Goal: Task Accomplishment & Management: Use online tool/utility

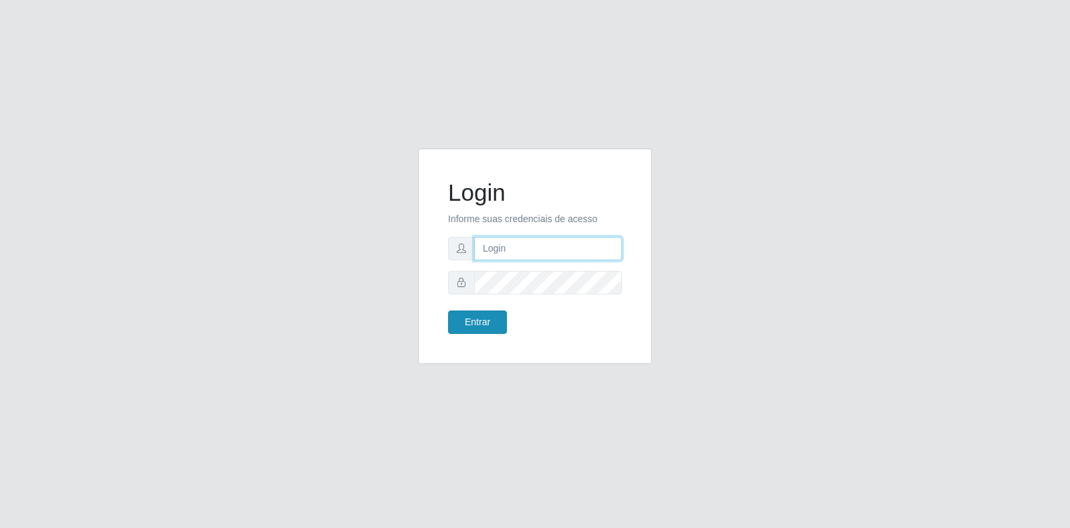
type input "[EMAIL_ADDRESS][DOMAIN_NAME]"
click at [494, 322] on button "Entrar" at bounding box center [477, 321] width 59 height 23
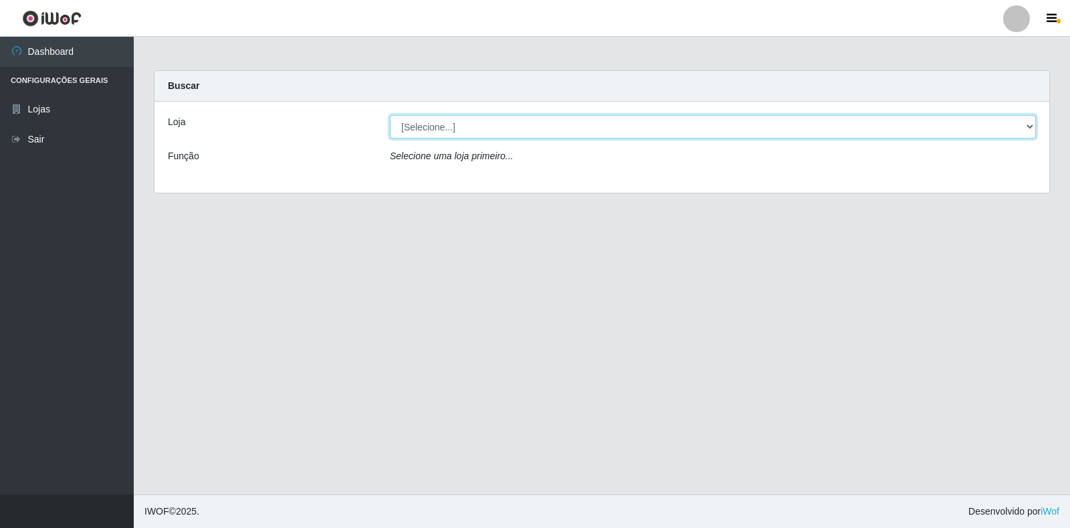
click at [459, 124] on select "[Selecione...] Atacado Vem - Loja 30 Laranjeiras Velha" at bounding box center [713, 126] width 646 height 23
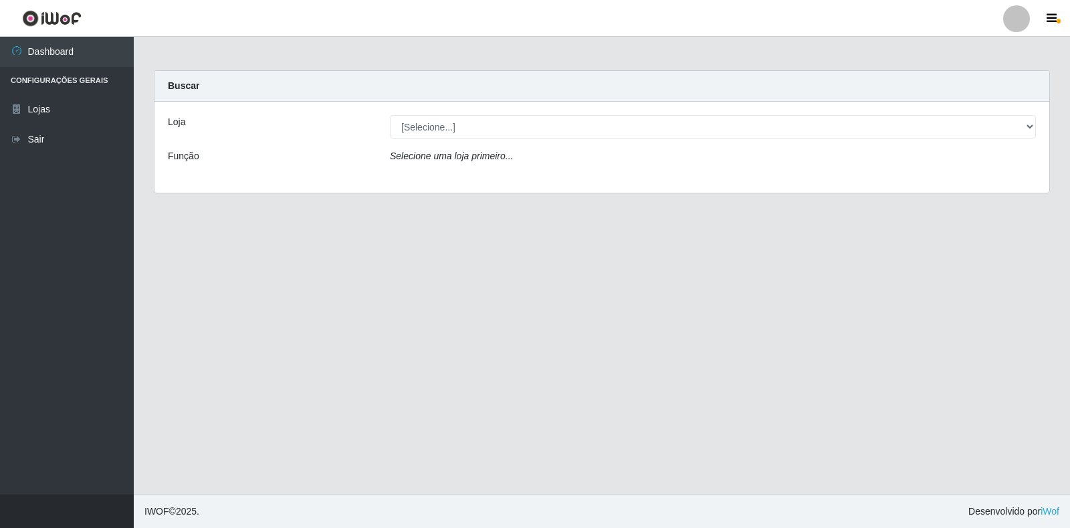
click at [454, 167] on div "Selecione uma loja primeiro..." at bounding box center [713, 158] width 666 height 19
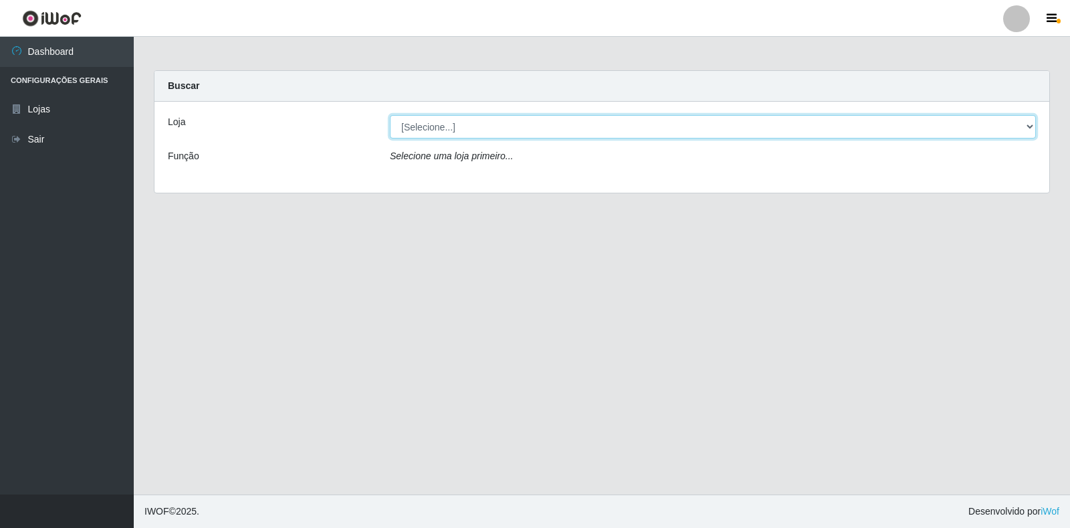
click at [500, 128] on select "[Selecione...] Atacado Vem - Loja 30 Laranjeiras Velha" at bounding box center [713, 126] width 646 height 23
select select "495"
click at [390, 115] on select "[Selecione...] Atacado Vem - Loja 30 Laranjeiras Velha" at bounding box center [713, 126] width 646 height 23
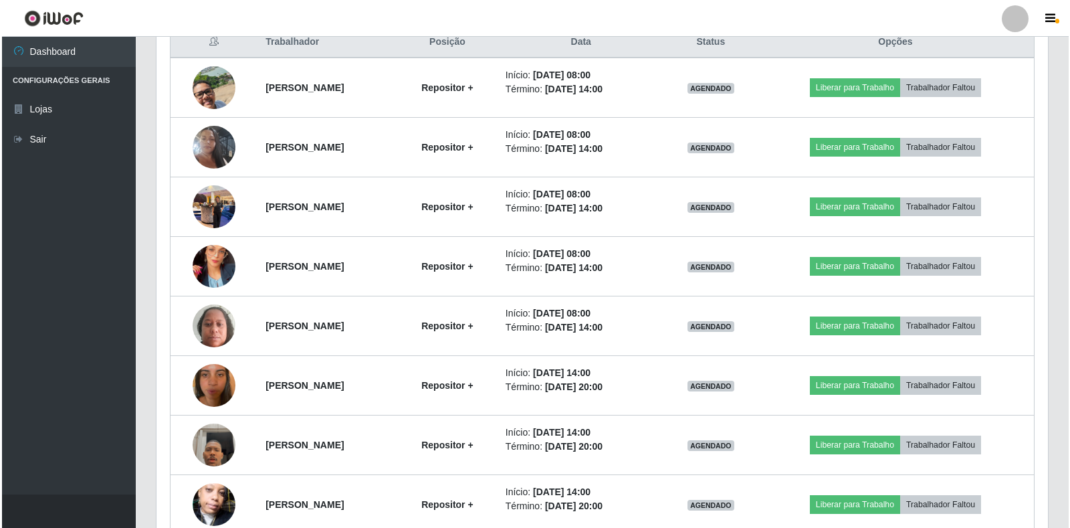
scroll to position [535, 0]
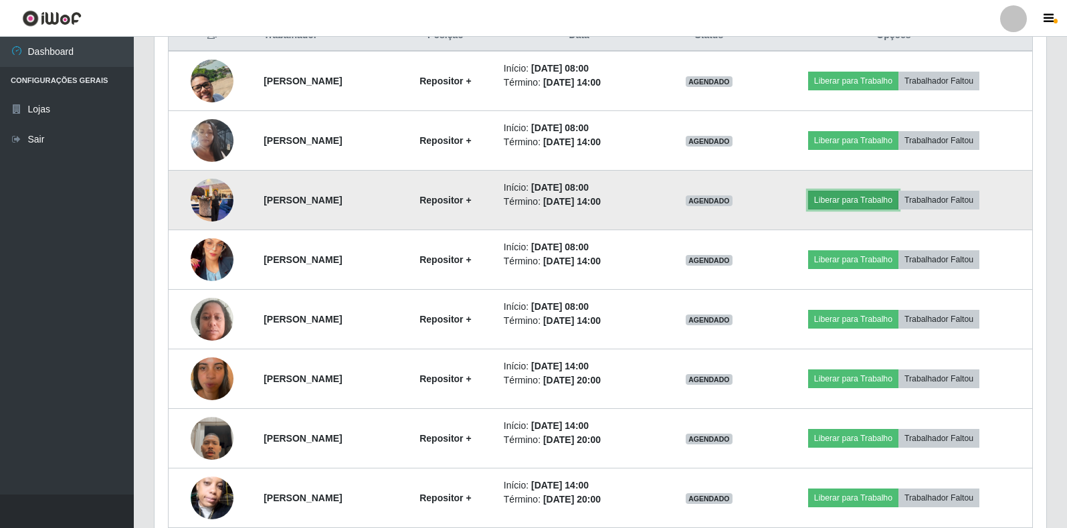
click at [854, 203] on button "Liberar para Trabalho" at bounding box center [853, 200] width 90 height 19
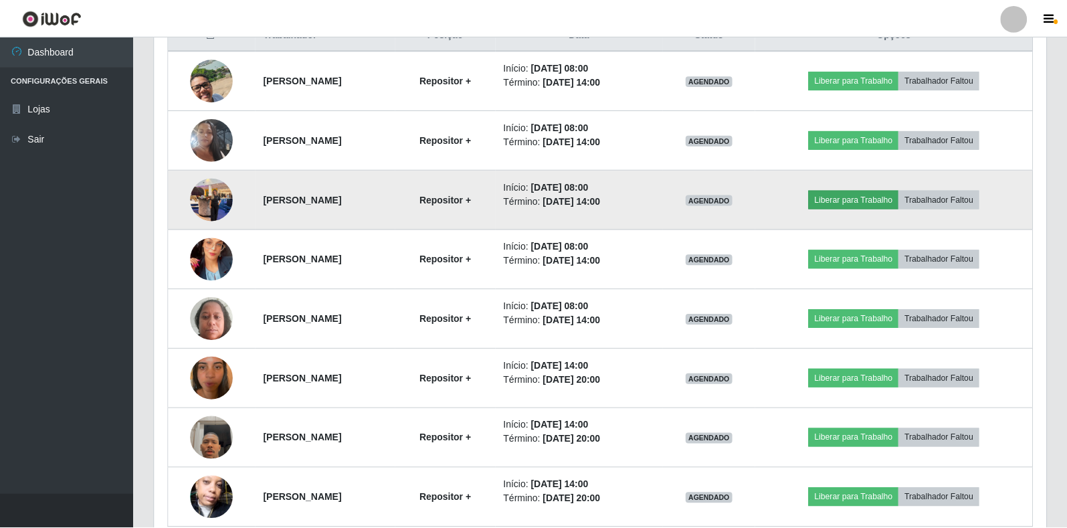
scroll to position [278, 884]
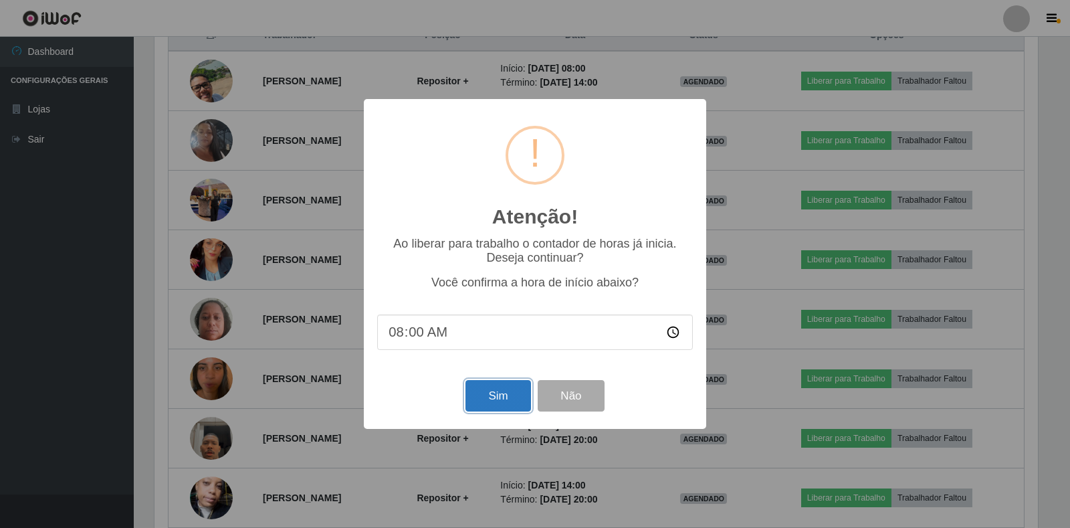
click at [500, 389] on button "Sim" at bounding box center [498, 395] width 65 height 31
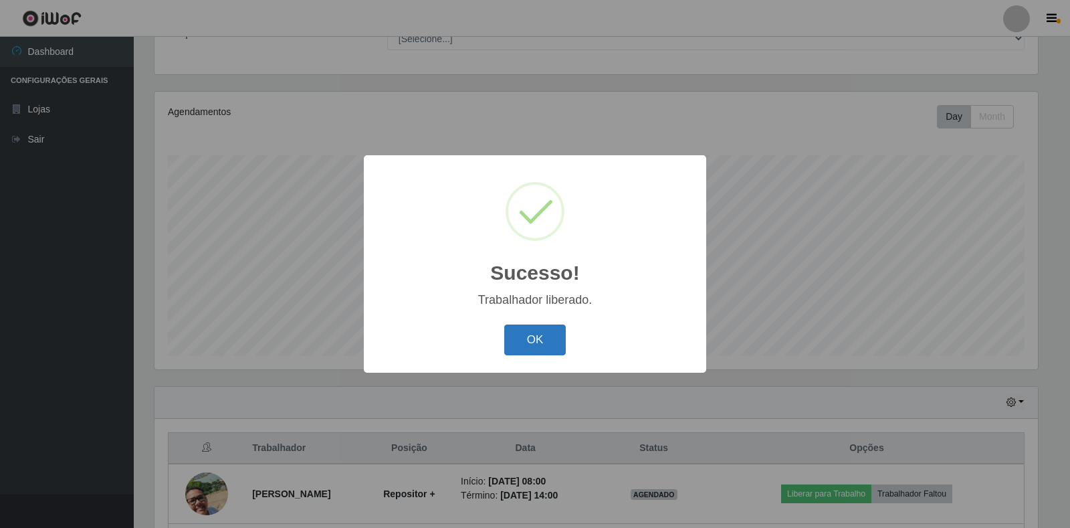
click at [533, 337] on button "OK" at bounding box center [535, 339] width 62 height 31
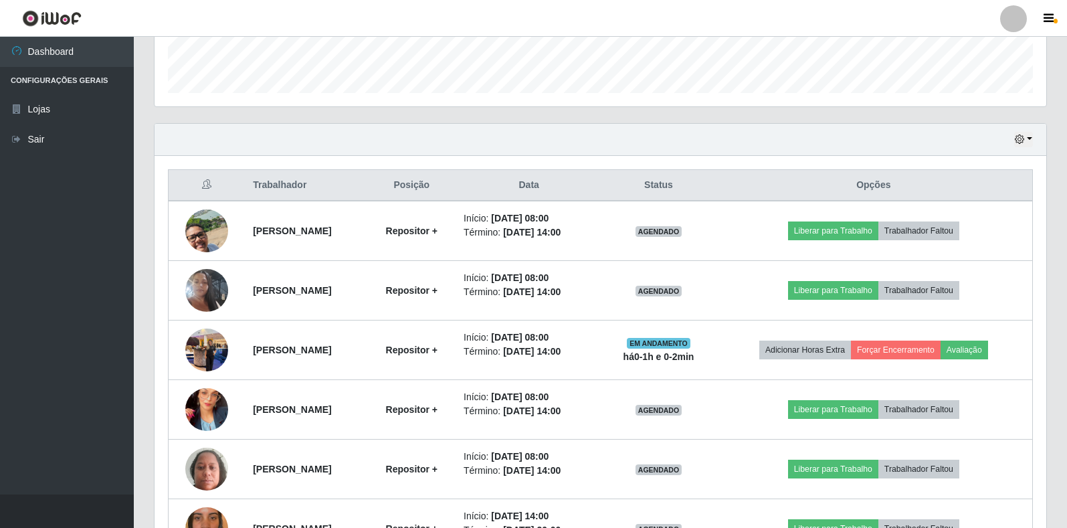
scroll to position [390, 0]
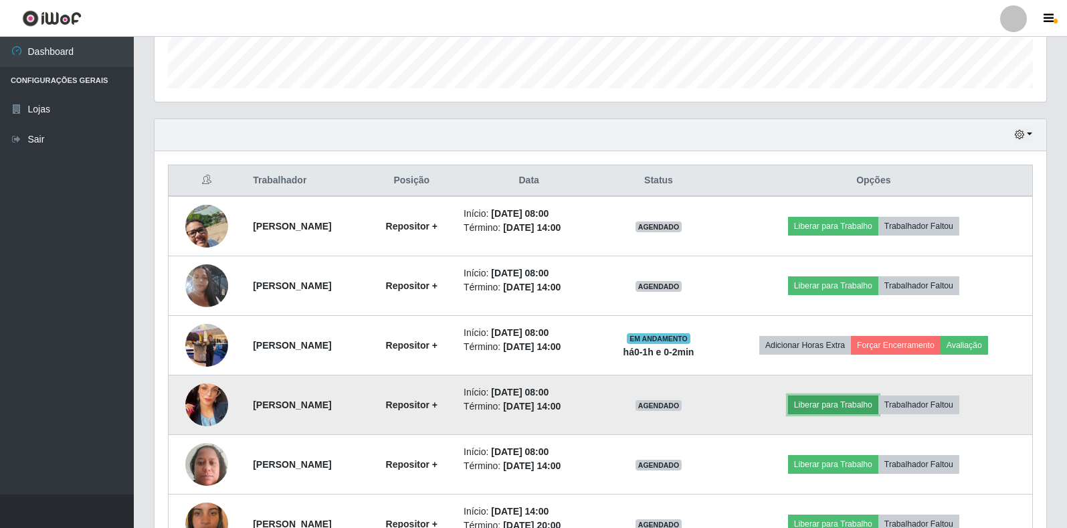
click at [841, 401] on button "Liberar para Trabalho" at bounding box center [833, 404] width 90 height 19
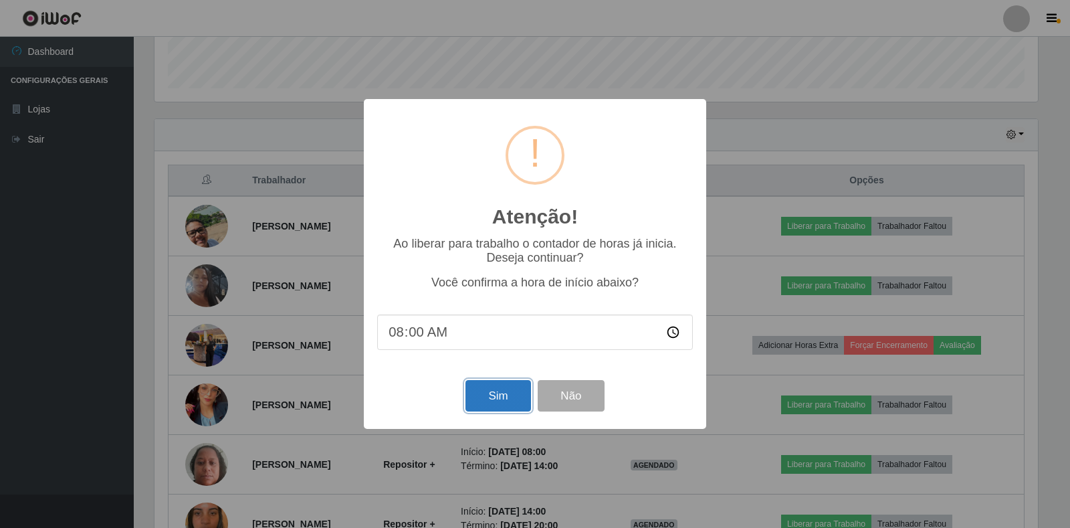
click at [484, 395] on button "Sim" at bounding box center [498, 395] width 65 height 31
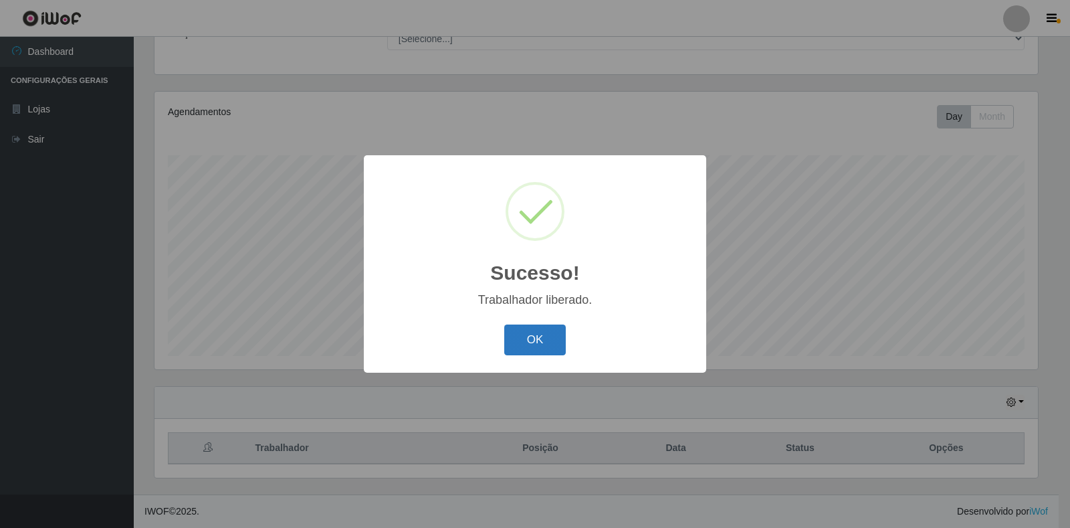
click at [546, 349] on button "OK" at bounding box center [535, 339] width 62 height 31
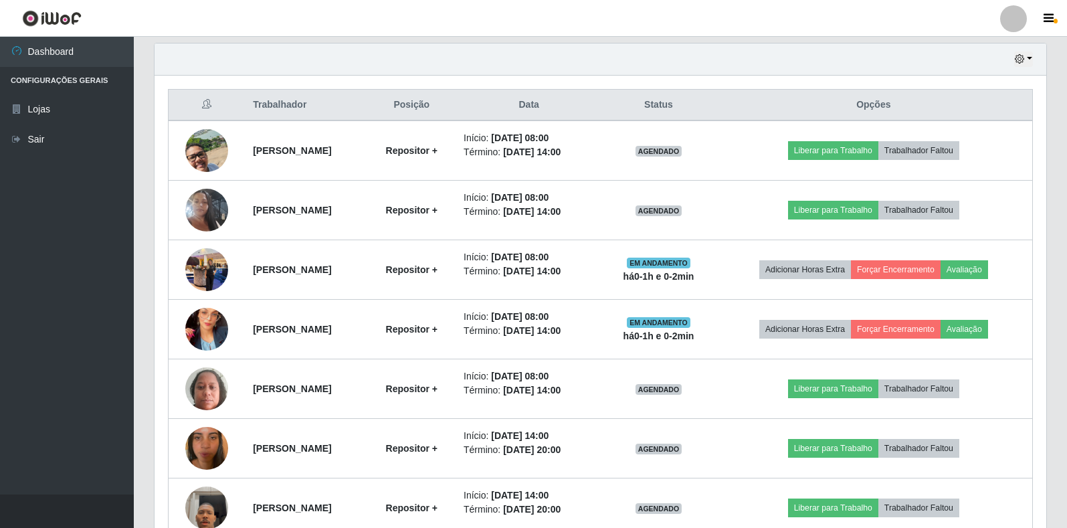
scroll to position [535, 0]
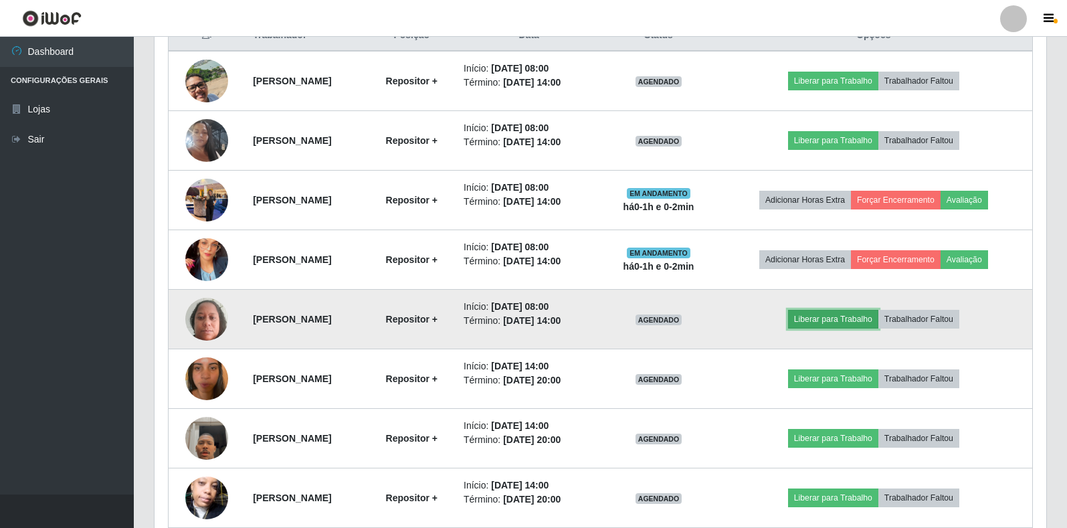
click at [831, 314] on button "Liberar para Trabalho" at bounding box center [833, 319] width 90 height 19
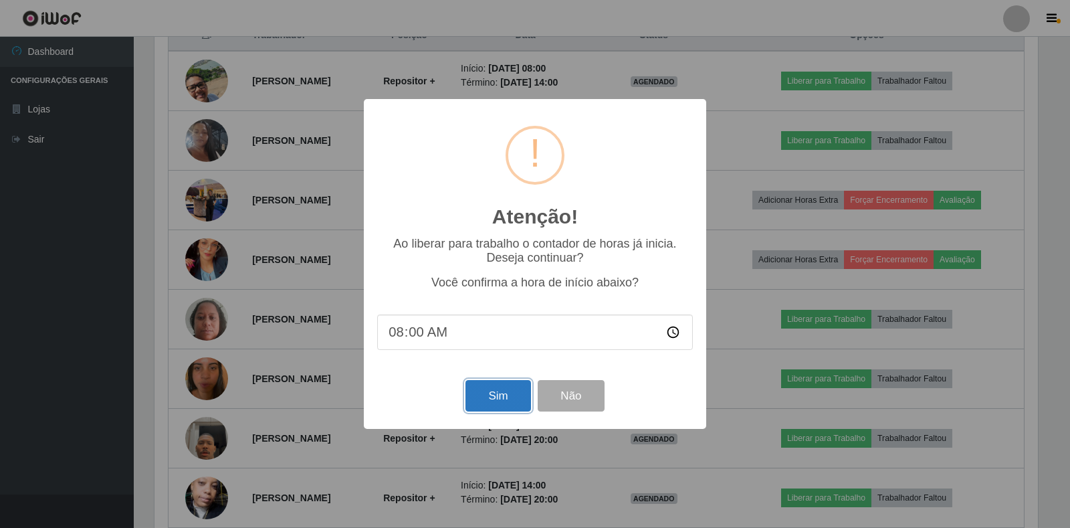
click at [486, 391] on button "Sim" at bounding box center [498, 395] width 65 height 31
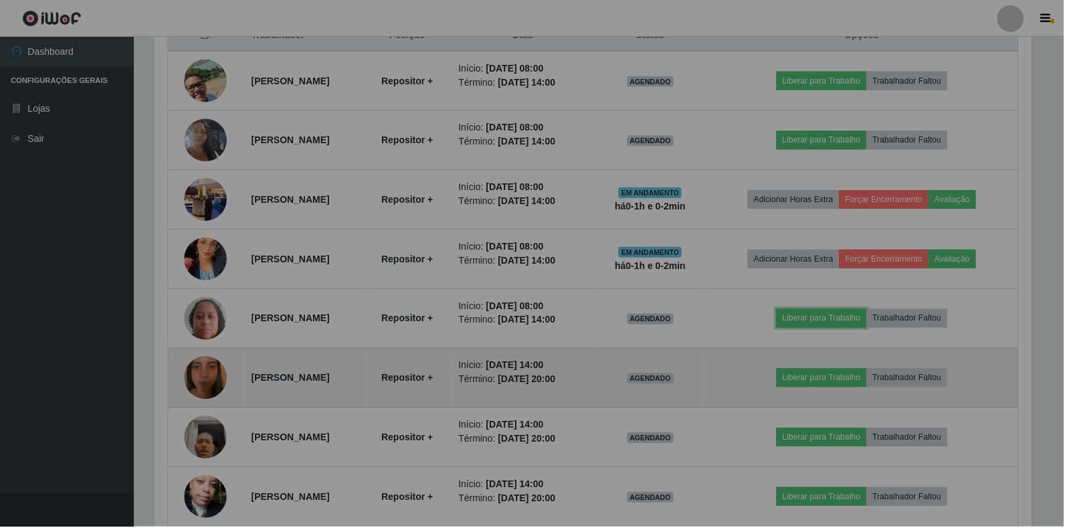
scroll to position [0, 0]
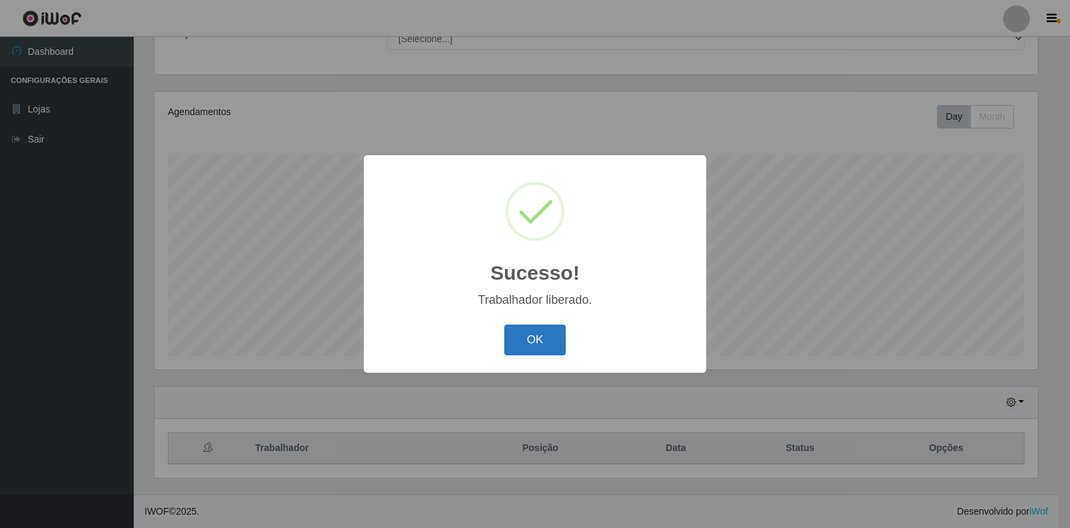
click at [533, 341] on button "OK" at bounding box center [535, 339] width 62 height 31
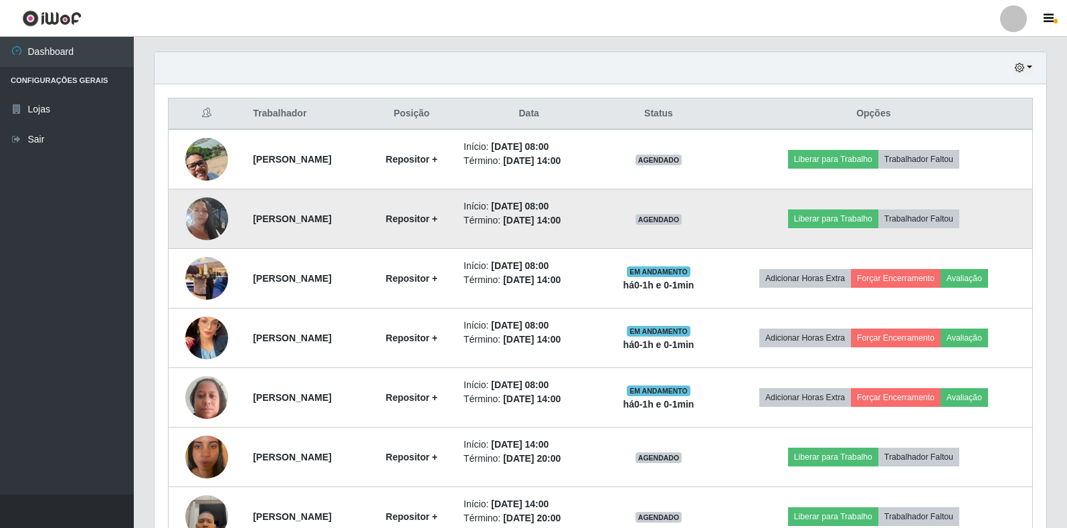
click at [199, 204] on img at bounding box center [206, 219] width 43 height 76
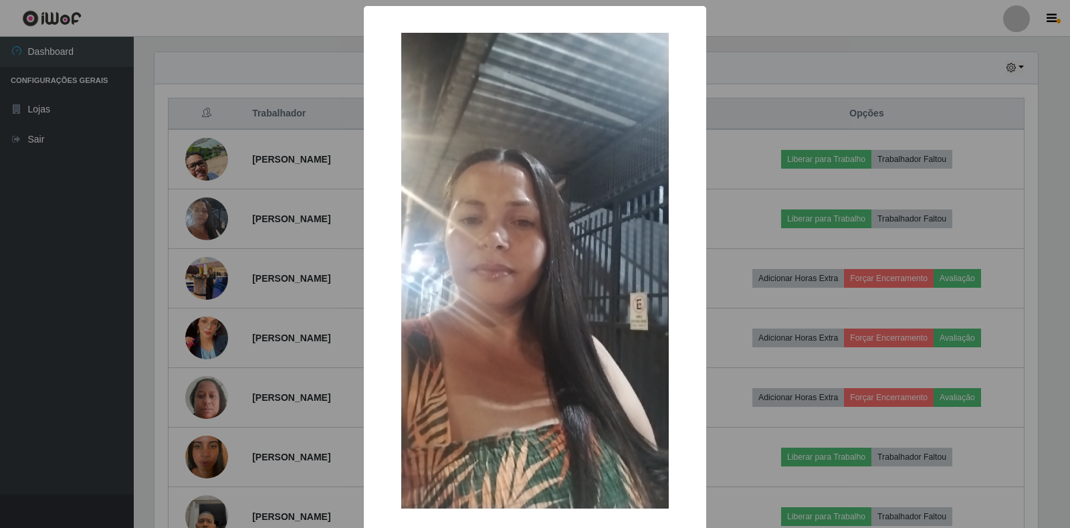
click at [182, 268] on div "× OK Cancel" at bounding box center [535, 264] width 1070 height 528
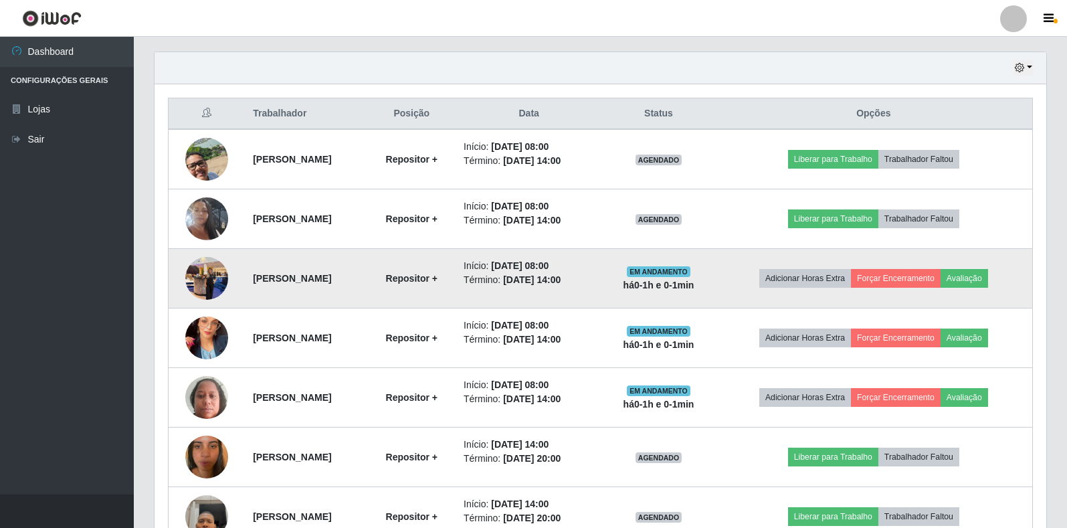
click at [194, 272] on img at bounding box center [206, 278] width 43 height 57
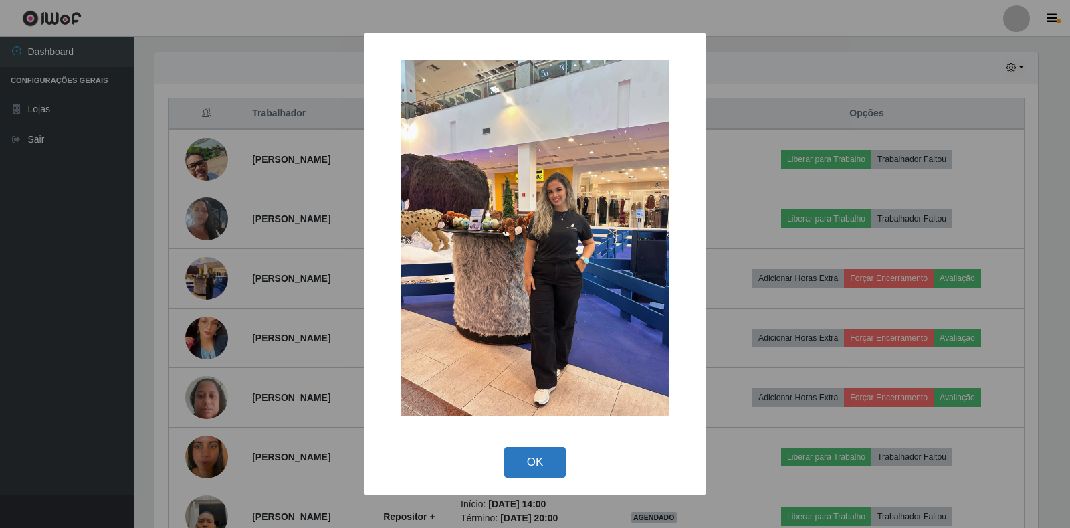
click at [519, 456] on button "OK" at bounding box center [535, 462] width 62 height 31
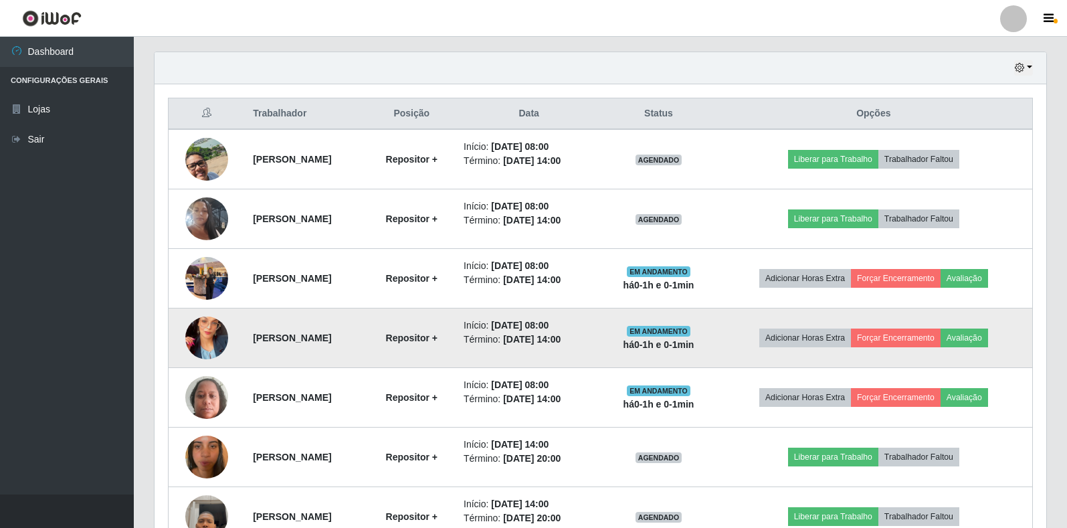
click at [214, 333] on img at bounding box center [206, 338] width 43 height 76
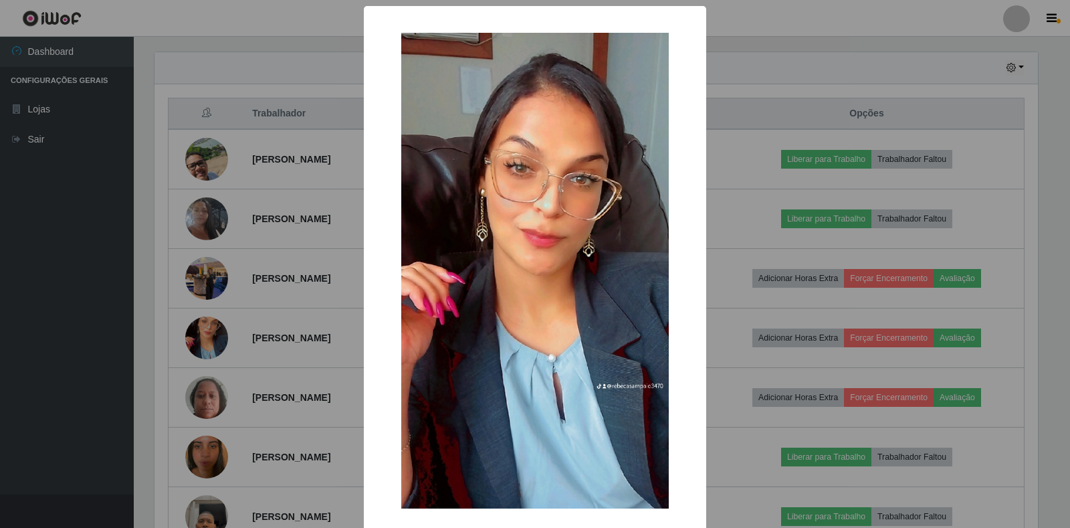
click at [280, 308] on div "× OK Cancel" at bounding box center [535, 264] width 1070 height 528
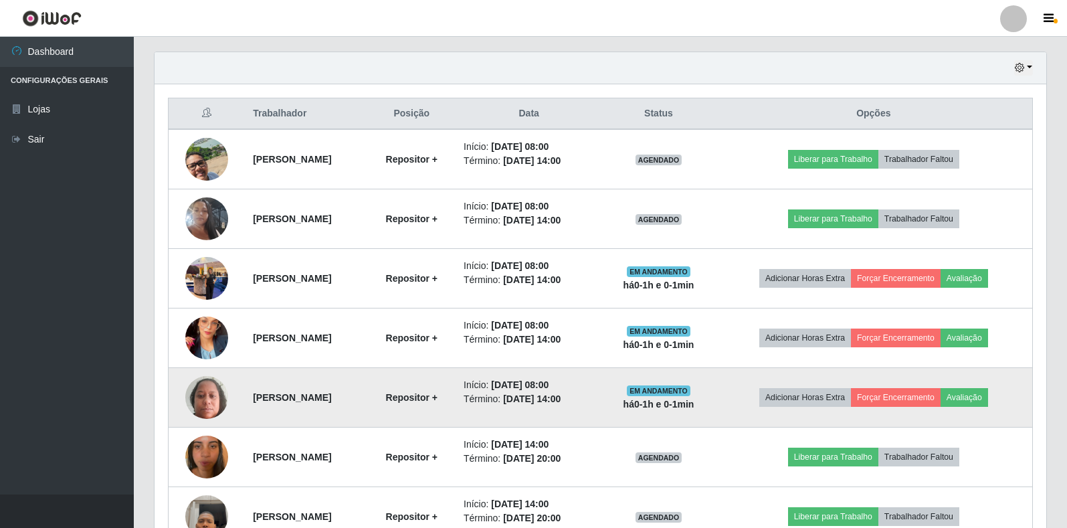
click at [195, 393] on img at bounding box center [206, 397] width 43 height 57
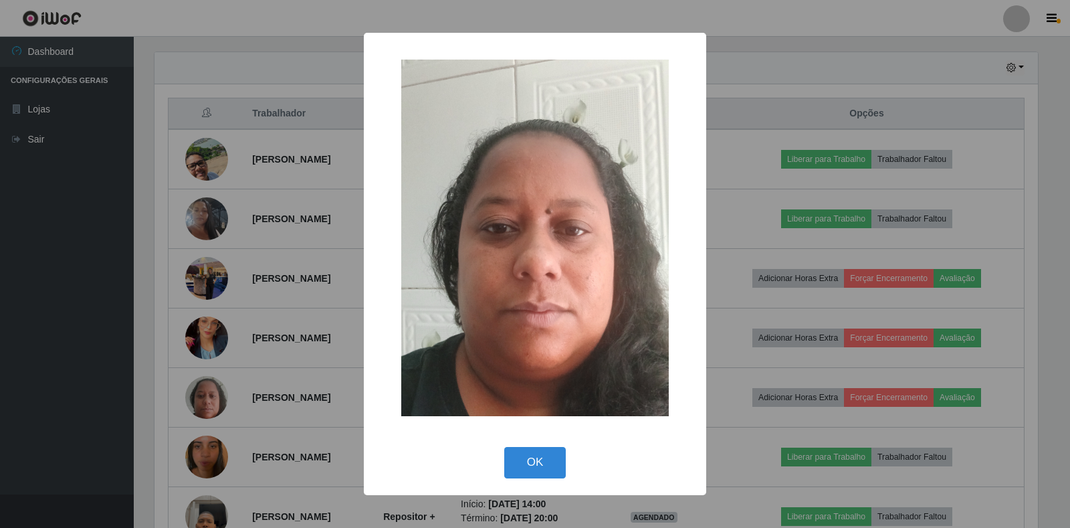
click at [227, 381] on div "× OK Cancel" at bounding box center [535, 264] width 1070 height 528
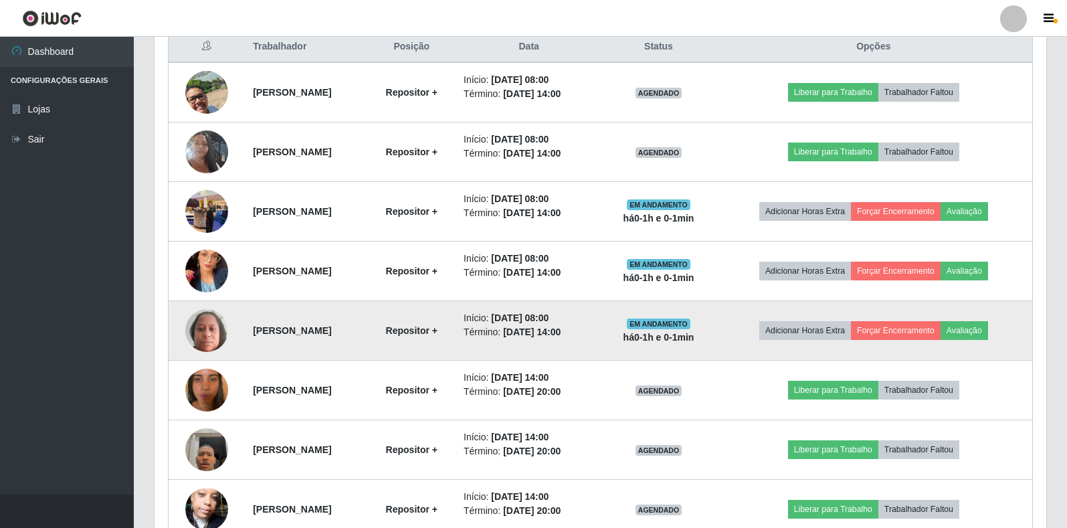
click at [200, 333] on img at bounding box center [206, 330] width 43 height 57
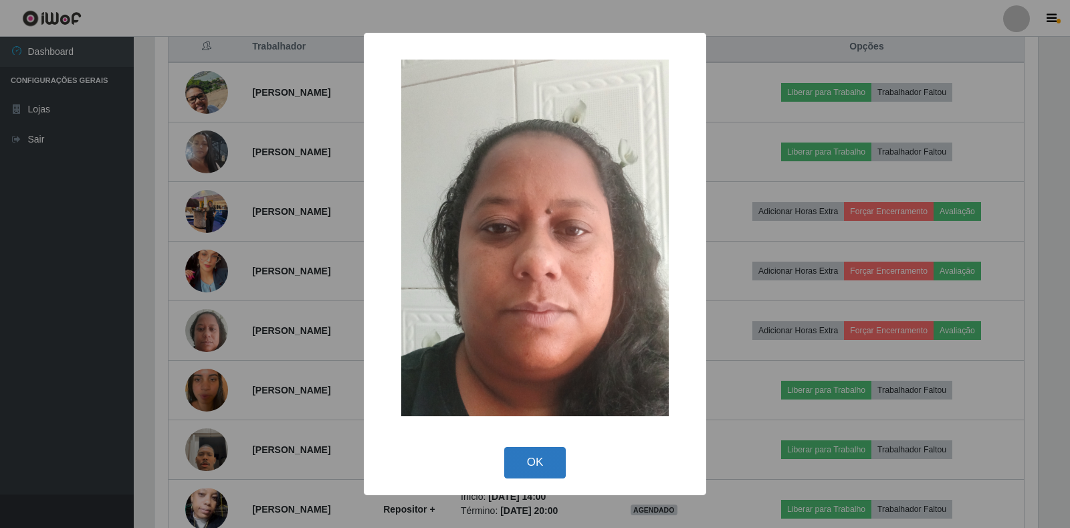
click at [545, 475] on button "OK" at bounding box center [535, 462] width 62 height 31
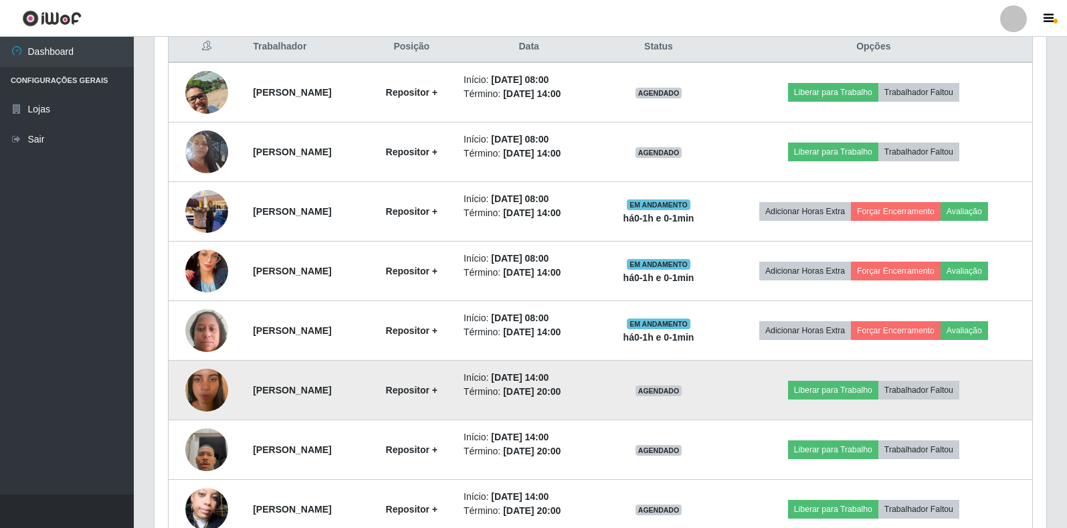
click at [192, 394] on img at bounding box center [206, 390] width 43 height 76
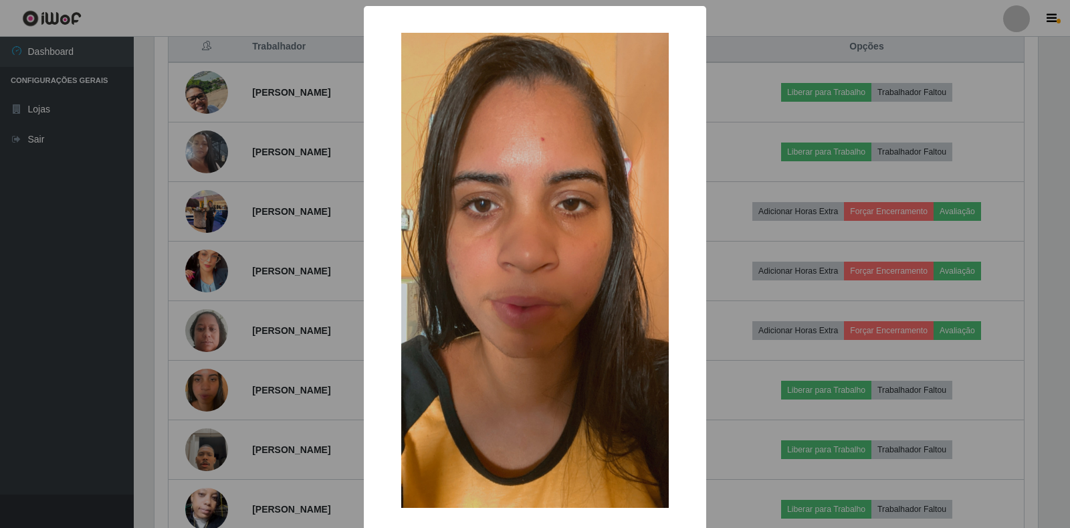
click at [191, 374] on div "× OK Cancel" at bounding box center [535, 264] width 1070 height 528
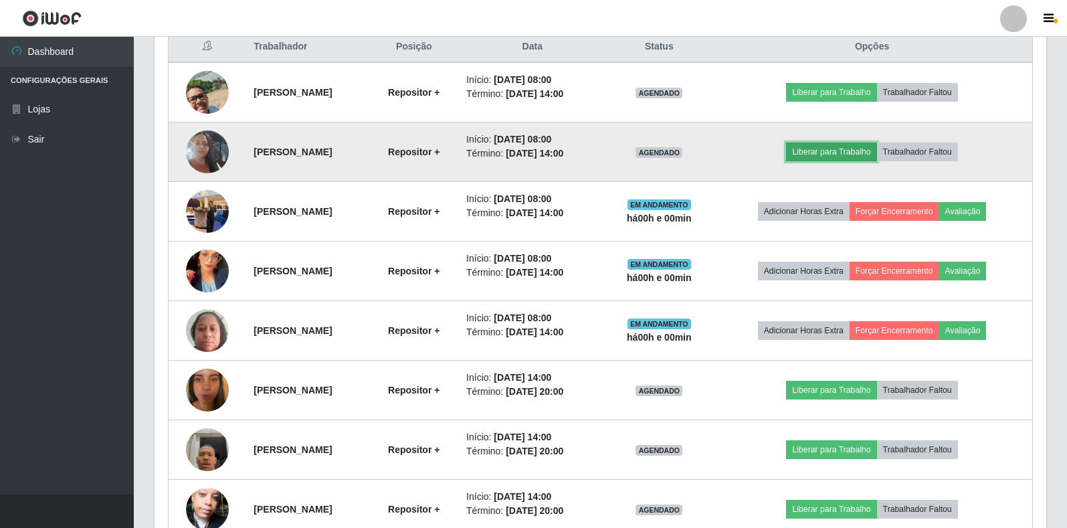
click at [862, 153] on button "Liberar para Trabalho" at bounding box center [831, 152] width 90 height 19
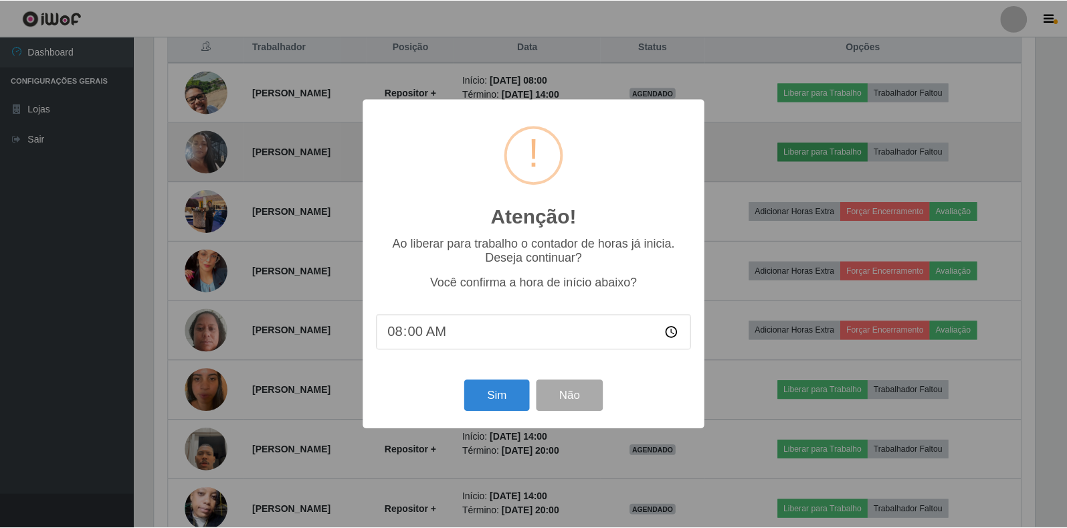
scroll to position [278, 884]
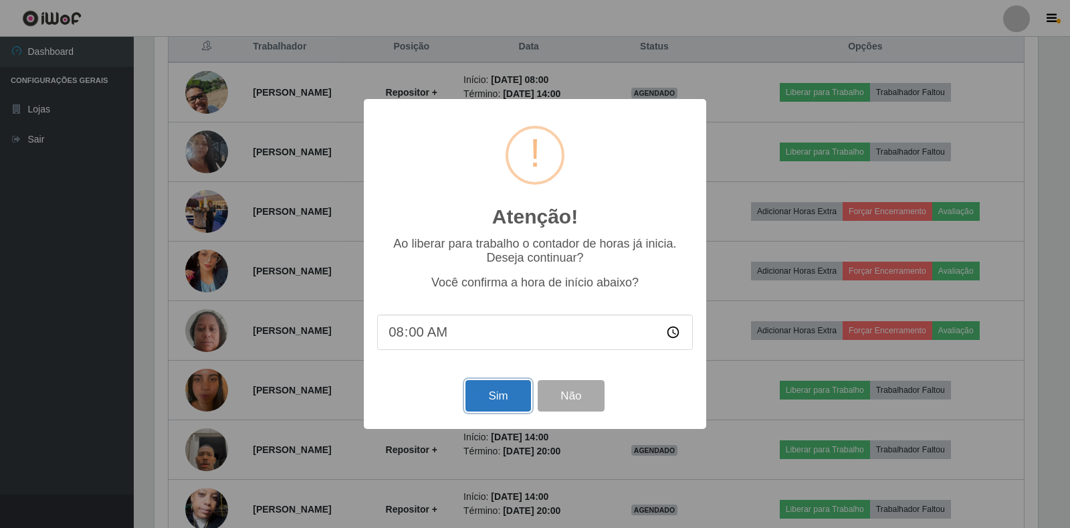
click at [484, 411] on button "Sim" at bounding box center [498, 395] width 65 height 31
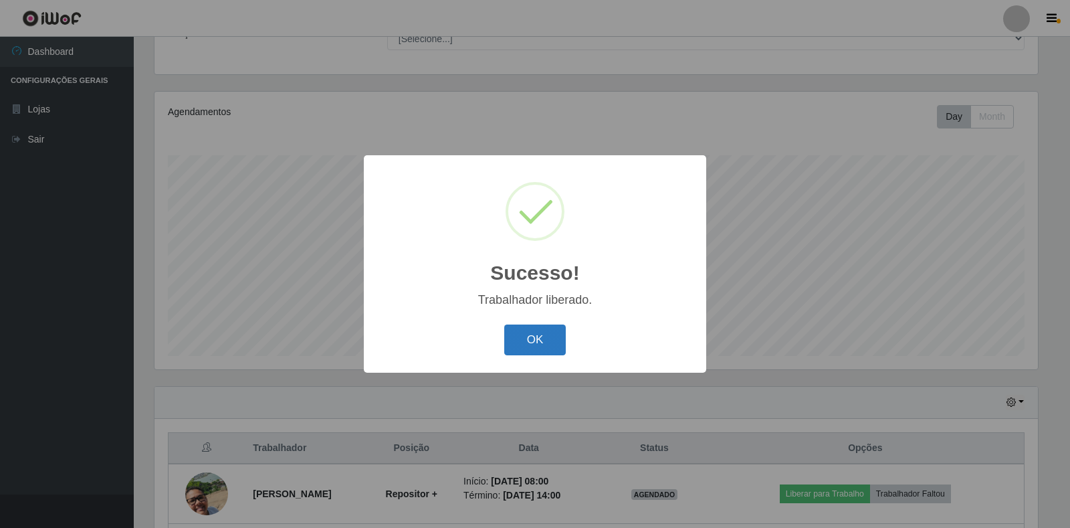
click at [553, 350] on button "OK" at bounding box center [535, 339] width 62 height 31
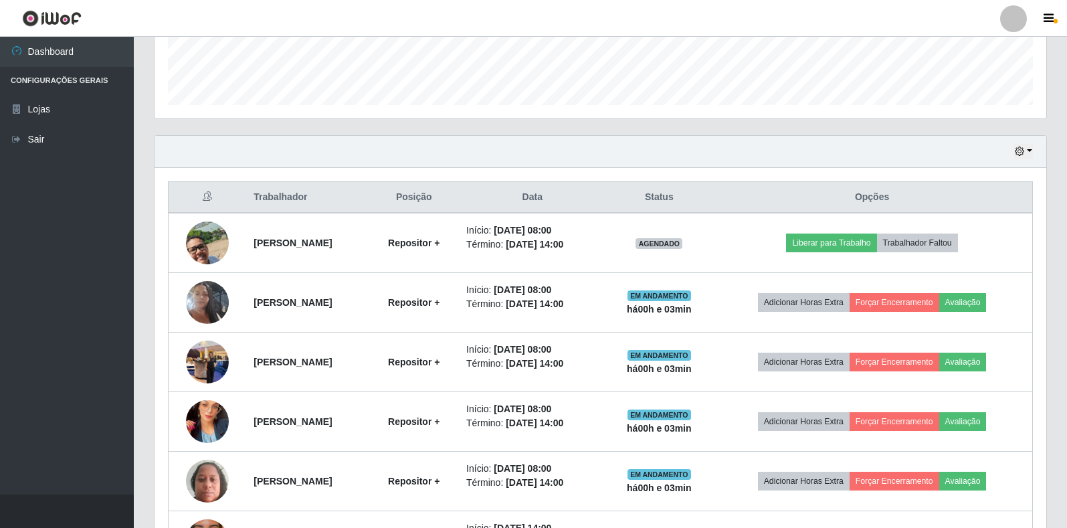
scroll to position [390, 0]
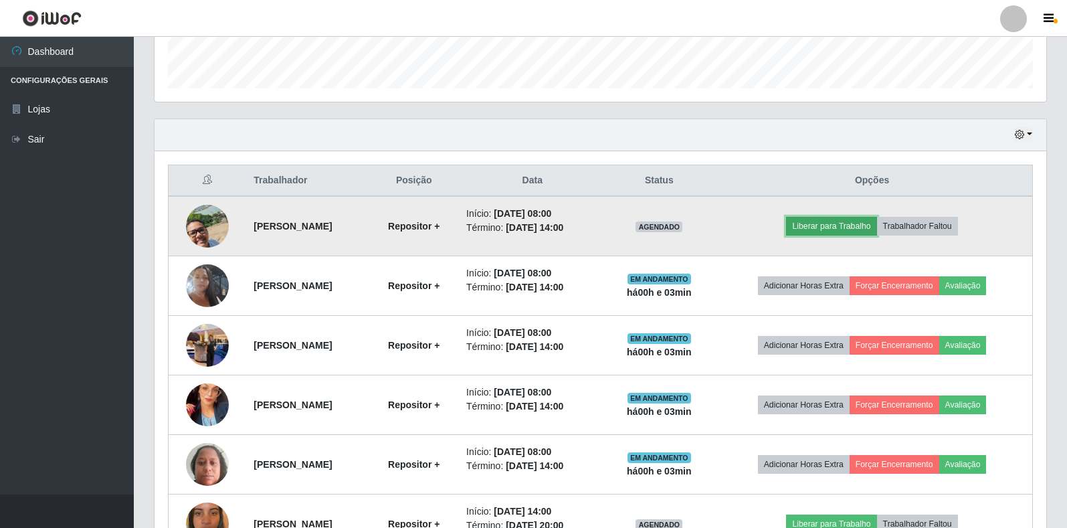
click at [852, 220] on button "Liberar para Trabalho" at bounding box center [831, 226] width 90 height 19
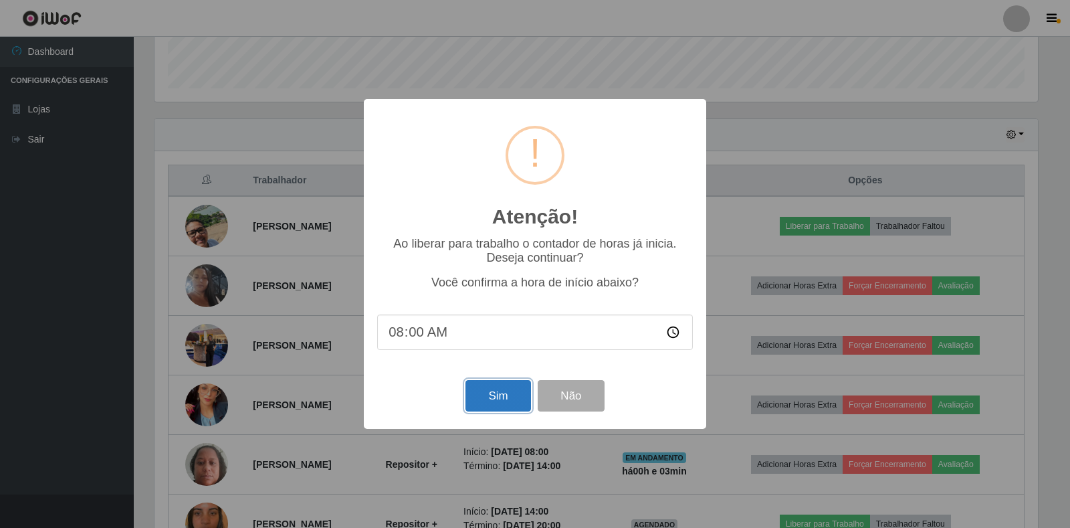
click at [508, 397] on button "Sim" at bounding box center [498, 395] width 65 height 31
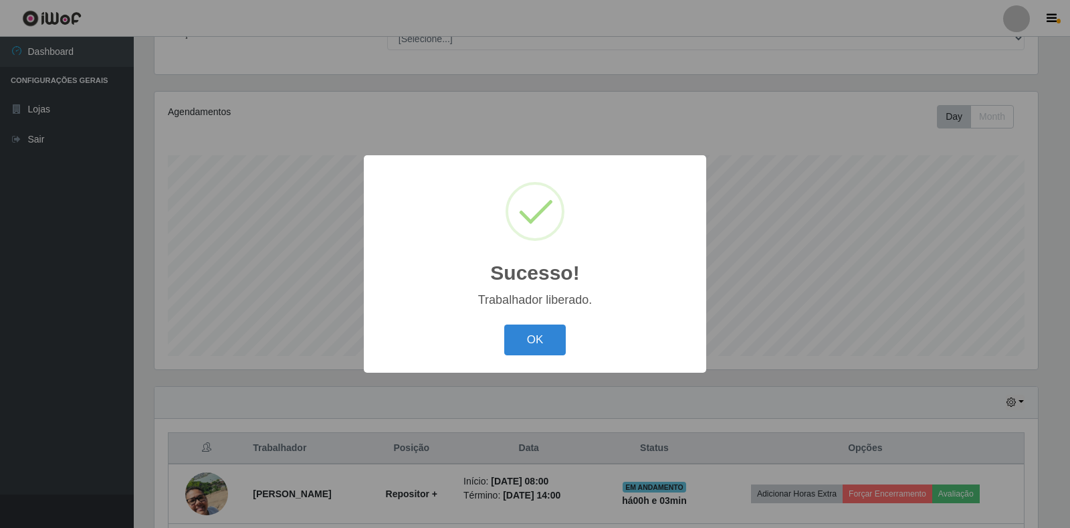
click at [504, 324] on button "OK" at bounding box center [535, 339] width 62 height 31
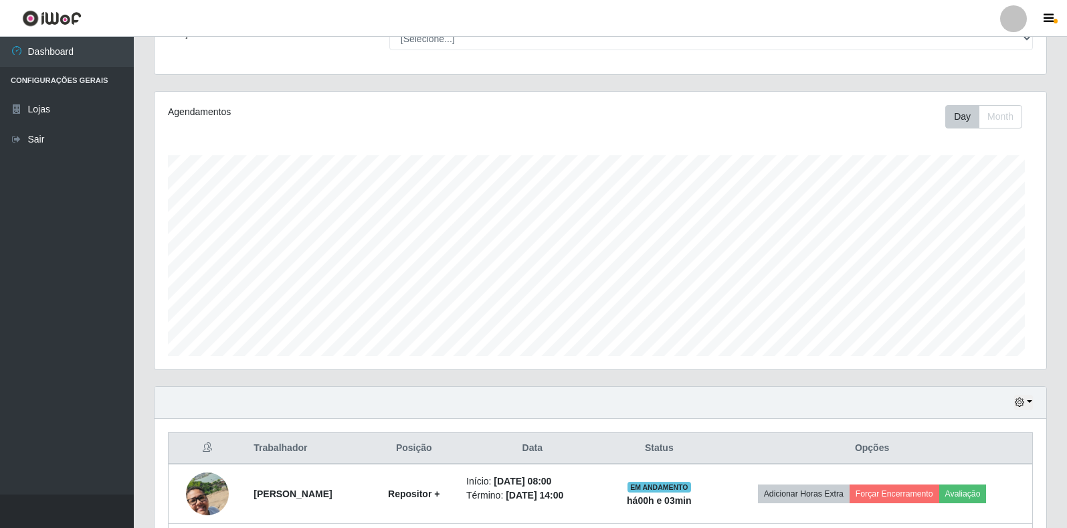
scroll to position [278, 892]
